Goal: Transaction & Acquisition: Purchase product/service

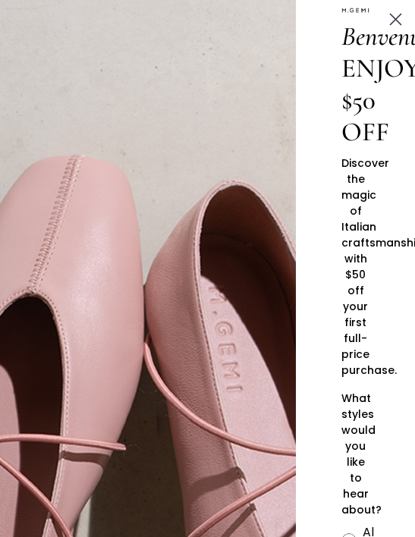
click at [401, 19] on circle "Close dialog" at bounding box center [395, 19] width 25 height 25
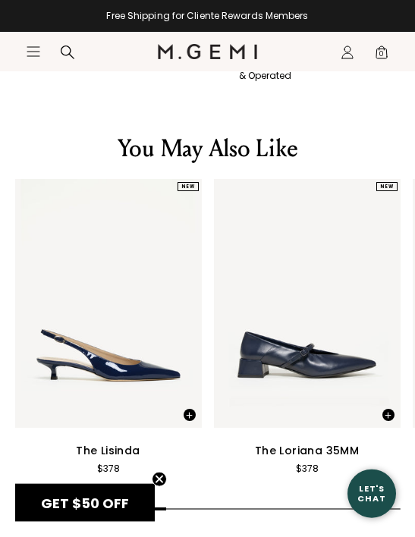
scroll to position [2055, 0]
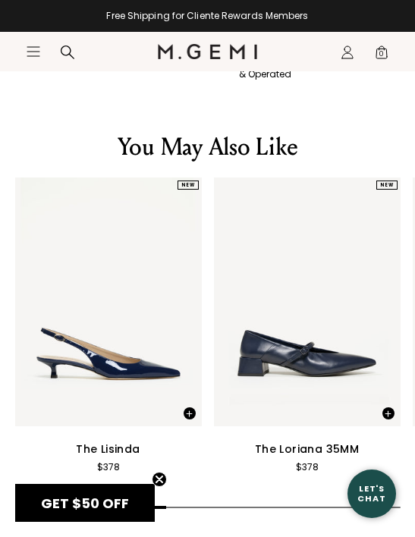
click at [310, 440] on div "The Loriana 35MM" at bounding box center [307, 449] width 104 height 18
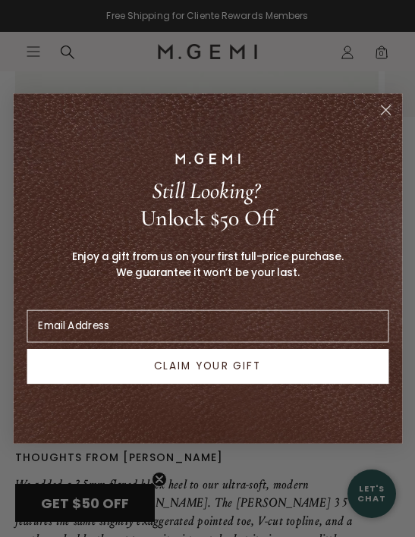
scroll to position [468, 0]
click at [98, 342] on input "Email Address" at bounding box center [208, 326] width 362 height 33
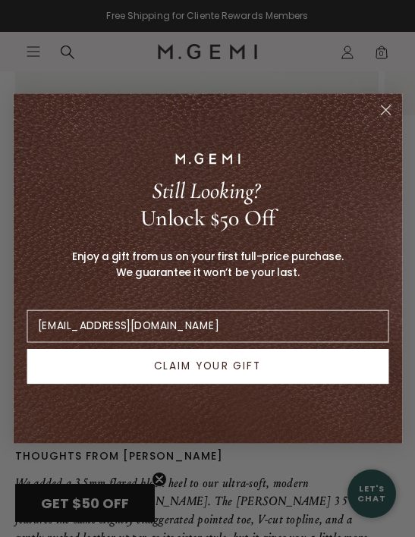
type input "[EMAIL_ADDRESS][DOMAIN_NAME]"
click at [274, 384] on button "CLAIM YOUR GIFT" at bounding box center [208, 366] width 362 height 35
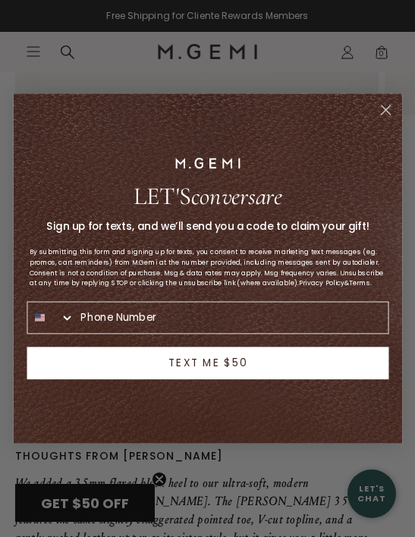
click at [386, 121] on circle "Close dialog" at bounding box center [385, 109] width 21 height 21
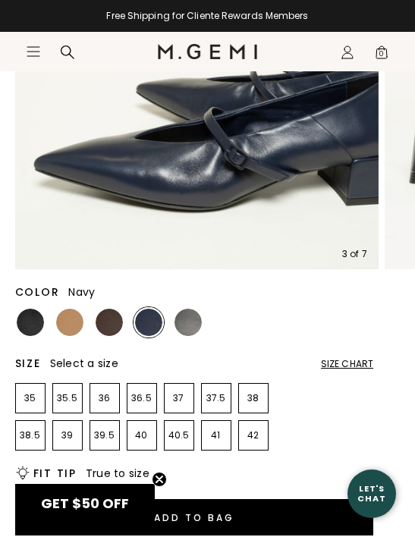
scroll to position [322, 0]
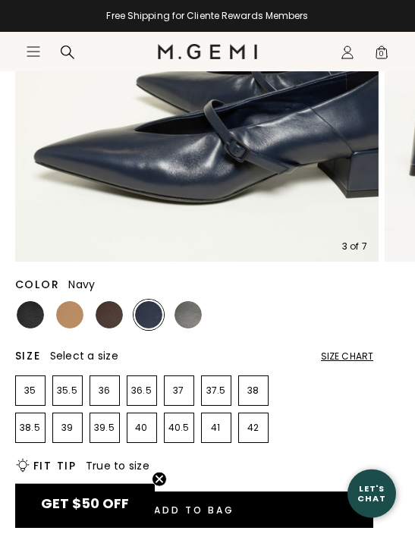
click at [352, 361] on div "Size Chart" at bounding box center [347, 357] width 52 height 12
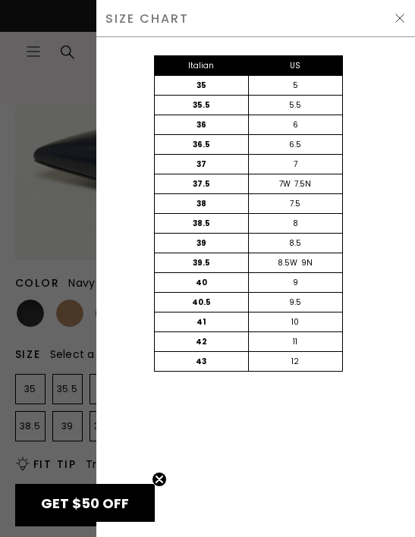
click at [398, 22] on img at bounding box center [400, 18] width 12 height 12
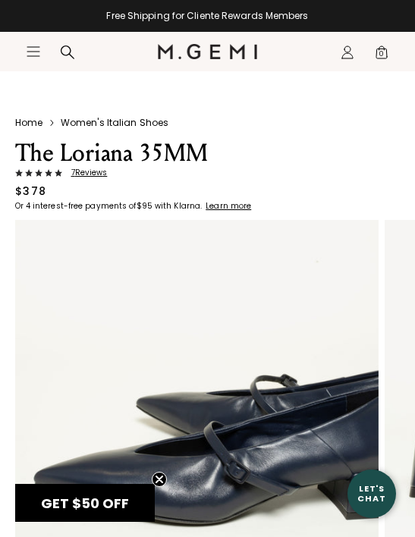
scroll to position [322, 0]
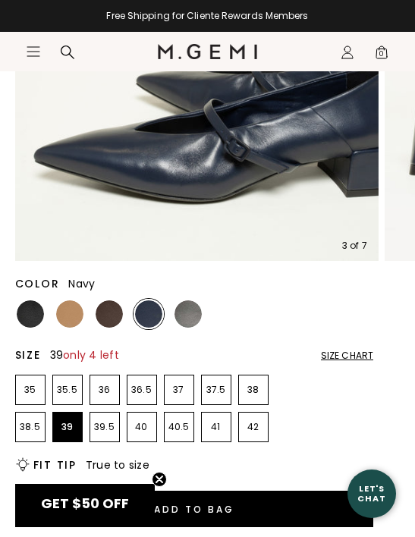
click at [73, 429] on p "39" at bounding box center [67, 427] width 29 height 12
click at [218, 510] on button "Add to Bag" at bounding box center [194, 509] width 359 height 36
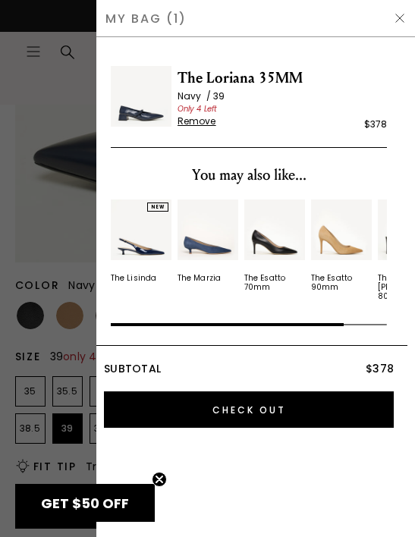
click at [402, 15] on img at bounding box center [400, 18] width 12 height 12
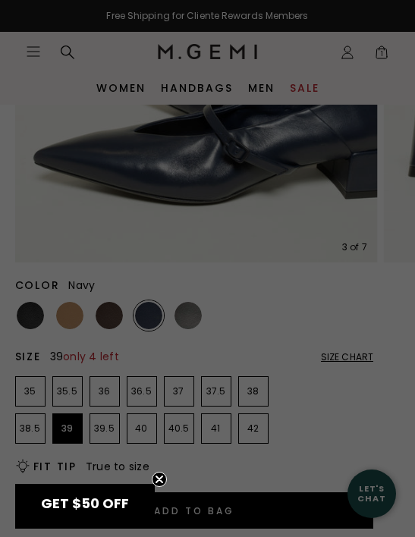
scroll to position [322, 0]
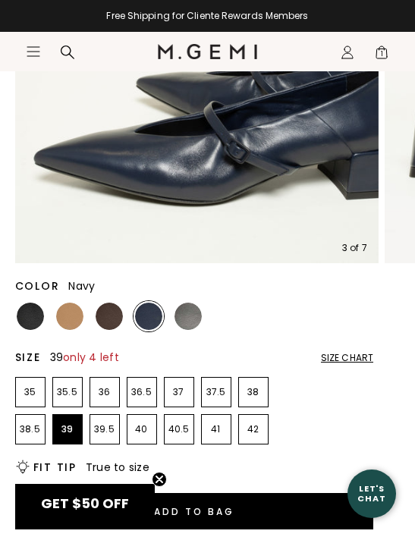
click at [40, 52] on icon "Icons/20x20/hamburger@2x" at bounding box center [33, 51] width 15 height 15
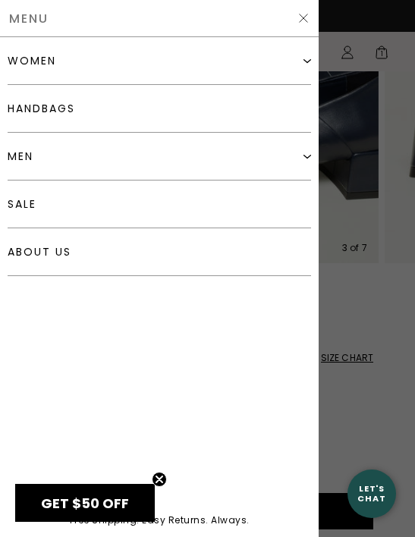
click at [316, 62] on div "women Shop All Shoes" at bounding box center [159, 270] width 319 height 467
click at [303, 62] on img at bounding box center [307, 61] width 8 height 8
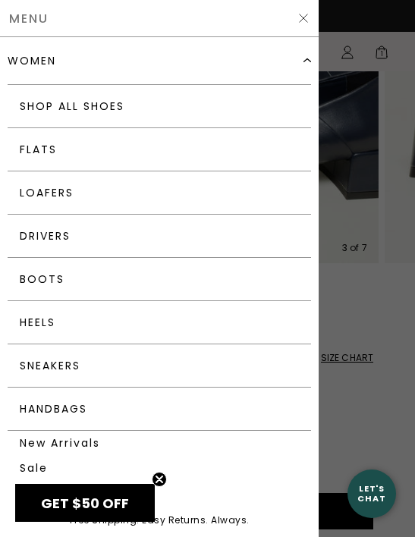
click at [281, 279] on link "Boots" at bounding box center [159, 279] width 303 height 43
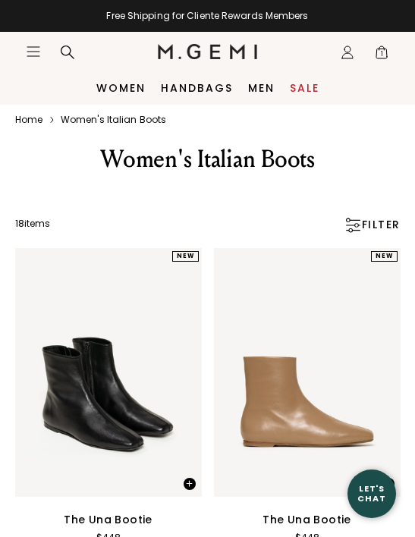
click at [31, 58] on icon "Icons/20x20/hamburger@2x" at bounding box center [33, 51] width 15 height 15
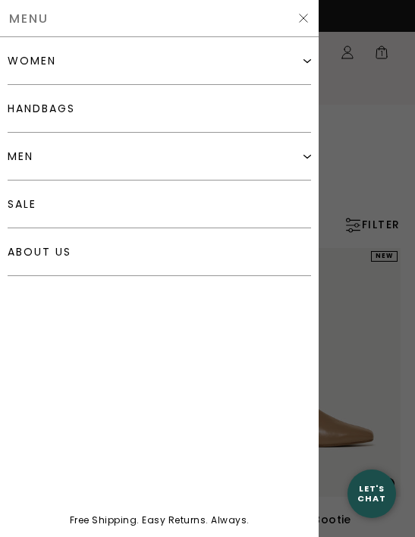
click at [310, 63] on img at bounding box center [307, 61] width 8 height 8
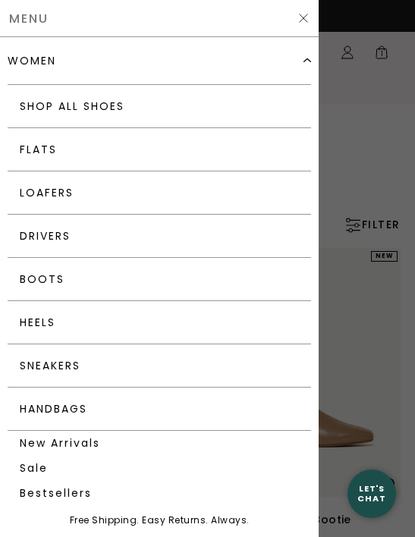
click at [42, 468] on link "Sale" at bounding box center [159, 468] width 303 height 25
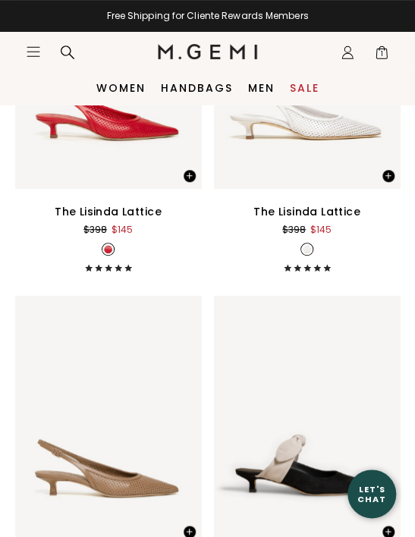
scroll to position [6145, 0]
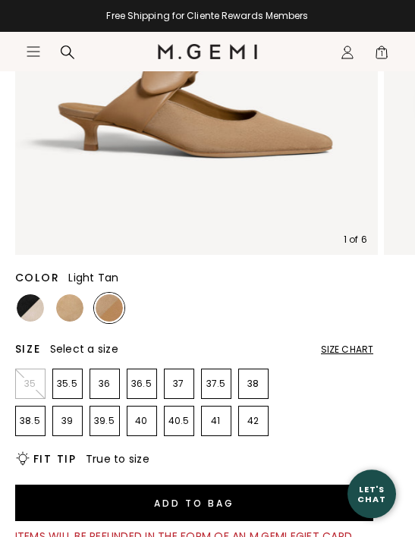
scroll to position [329, 0]
click at [42, 310] on img at bounding box center [30, 307] width 27 height 27
